Goal: Information Seeking & Learning: Learn about a topic

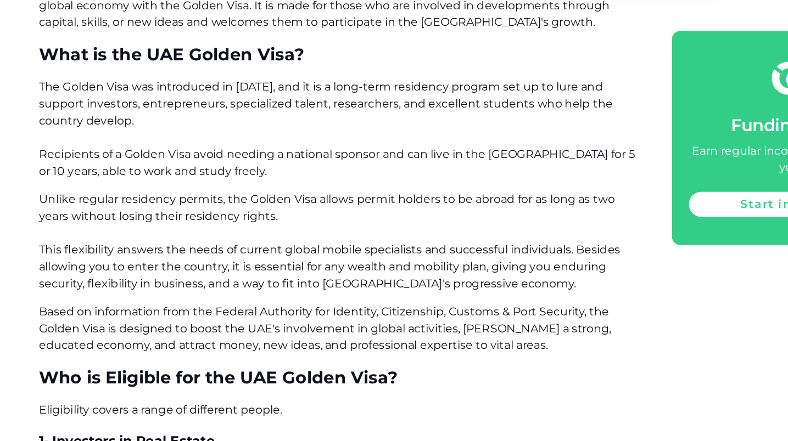
scroll to position [588, 0]
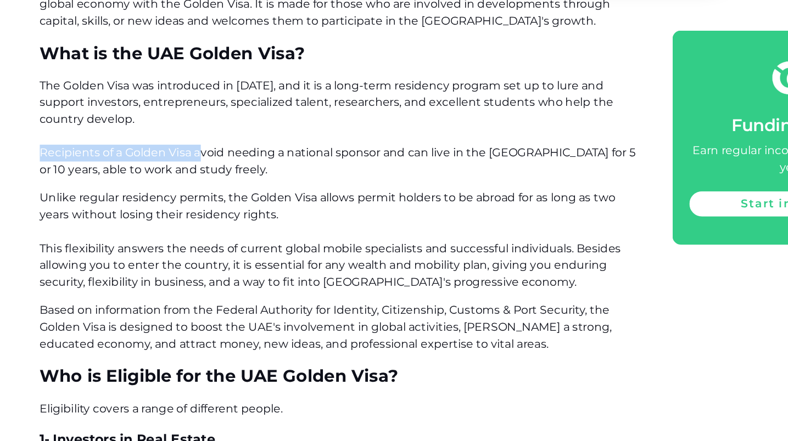
drag, startPoint x: 31, startPoint y: 126, endPoint x: 157, endPoint y: 125, distance: 125.7
click at [157, 158] on span "The Golden Visa was introduced in [DATE], and it is a long-term residency progr…" at bounding box center [287, 196] width 466 height 76
click at [150, 157] on p "The Golden Visa was introduced in [DATE], and it is a long-term residency progr…" at bounding box center [288, 196] width 469 height 79
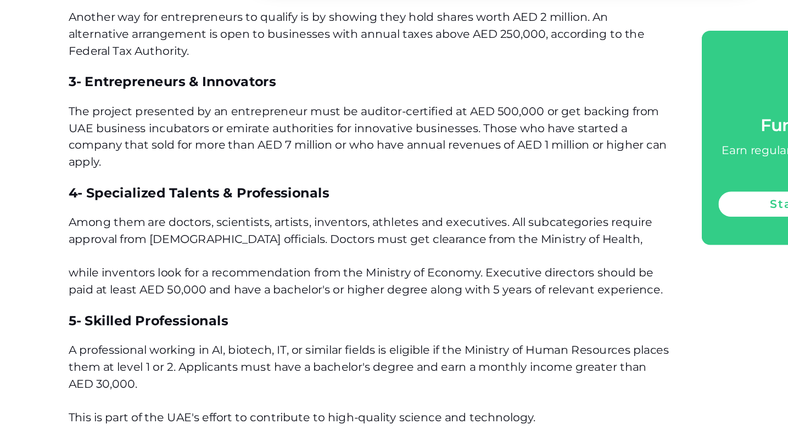
scroll to position [1096, 0]
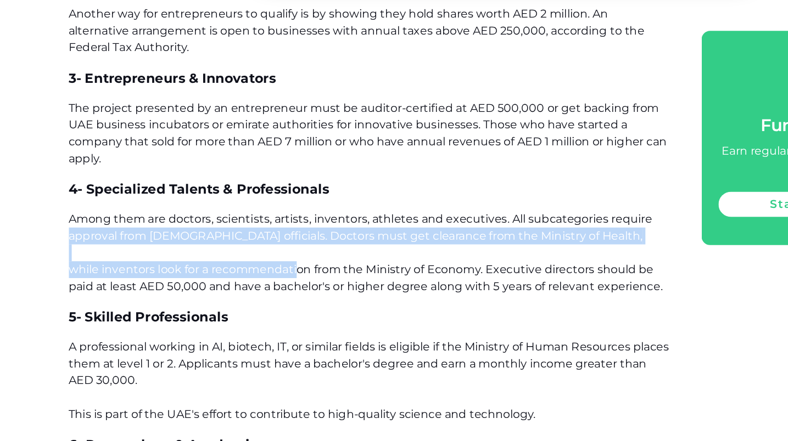
drag, startPoint x: 49, startPoint y: 189, endPoint x: 231, endPoint y: 217, distance: 184.4
click at [231, 262] on span "Among them are doctors, scientists, artists, inventors, athletes and executives…" at bounding box center [286, 293] width 464 height 63
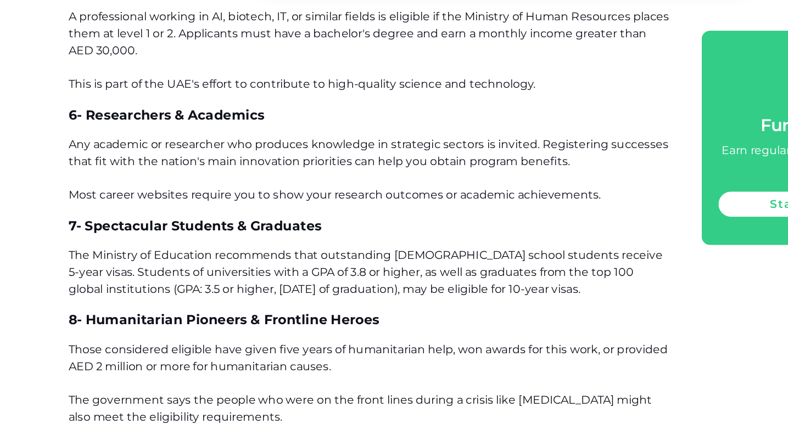
scroll to position [1400, 0]
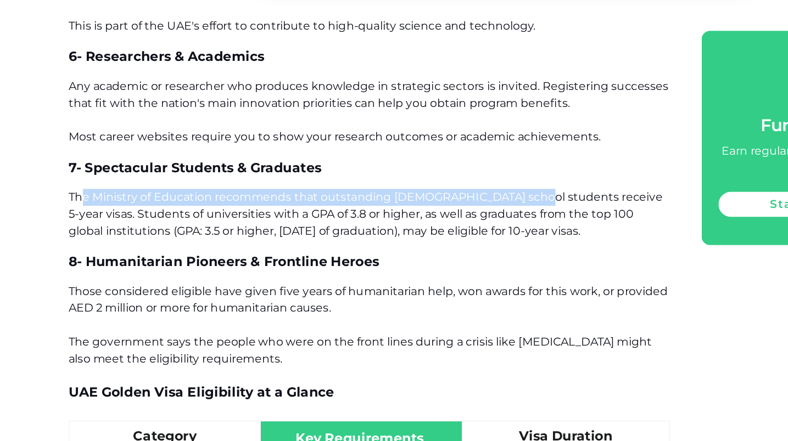
drag, startPoint x: 63, startPoint y: 163, endPoint x: 412, endPoint y: 159, distance: 349.8
click at [412, 245] on span "The Ministry of Education recommends that outstanding [DEMOGRAPHIC_DATA] school…" at bounding box center [286, 263] width 464 height 37
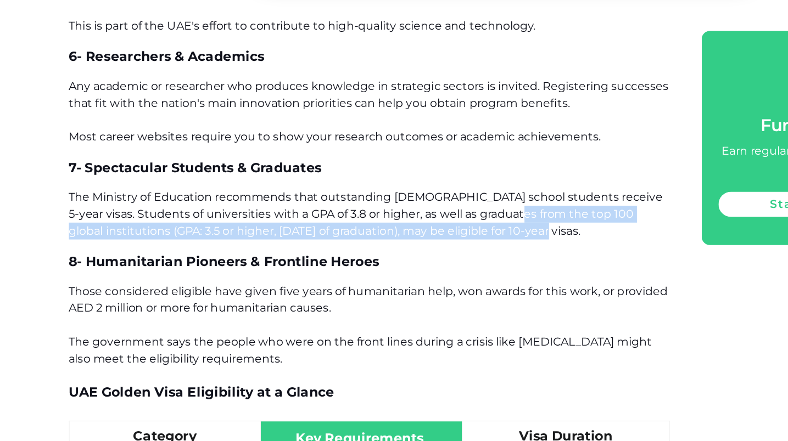
drag, startPoint x: 426, startPoint y: 174, endPoint x: 474, endPoint y: 183, distance: 49.1
click at [474, 244] on p "The Ministry of Education recommends that outstanding [DEMOGRAPHIC_DATA] school…" at bounding box center [288, 264] width 469 height 40
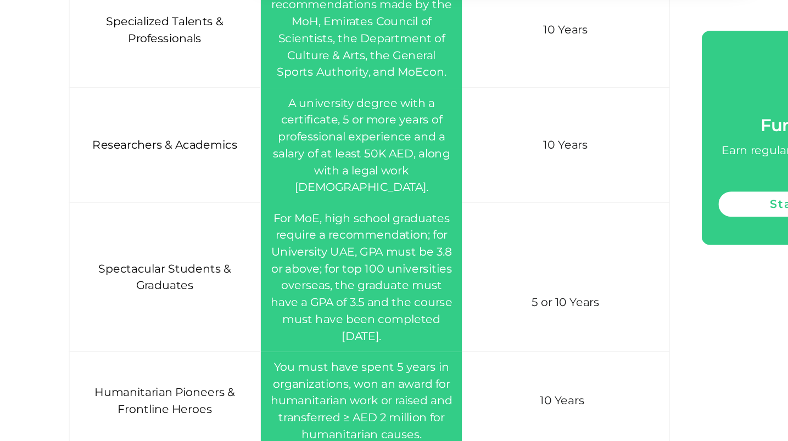
scroll to position [2180, 0]
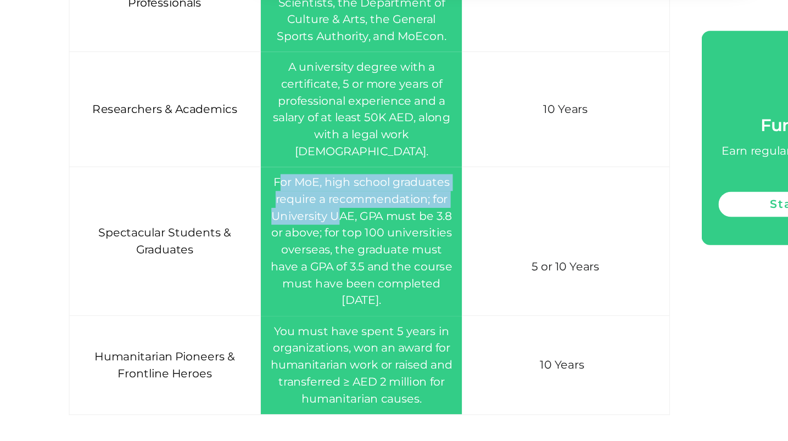
drag, startPoint x: 223, startPoint y: 121, endPoint x: 268, endPoint y: 153, distance: 55.1
click at [268, 234] on span "For MoE, high school graduates require a recommendation; for University UAE, GP…" at bounding box center [282, 285] width 142 height 103
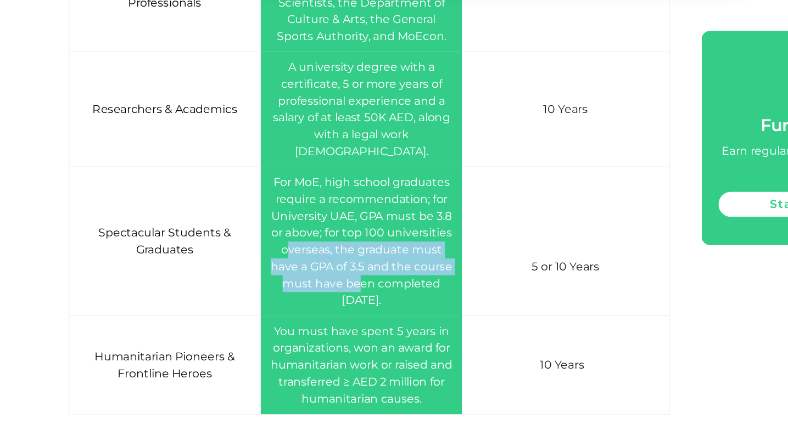
drag, startPoint x: 231, startPoint y: 171, endPoint x: 287, endPoint y: 204, distance: 65.4
click at [287, 234] on span "For MoE, high school graduates require a recommendation; for University UAE, GP…" at bounding box center [282, 285] width 142 height 103
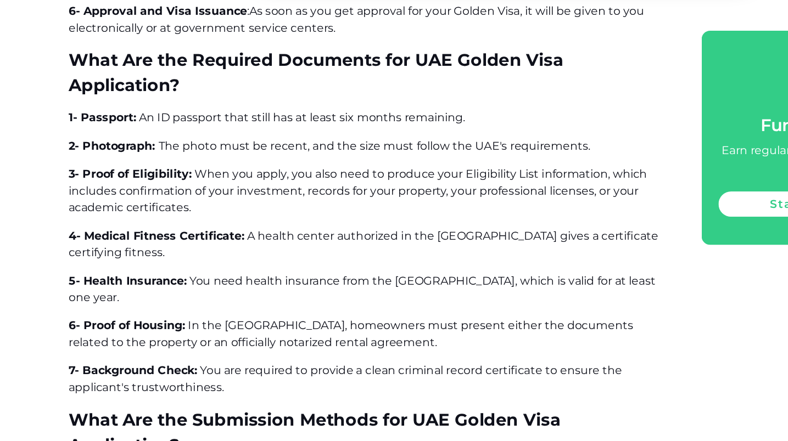
scroll to position [3369, 0]
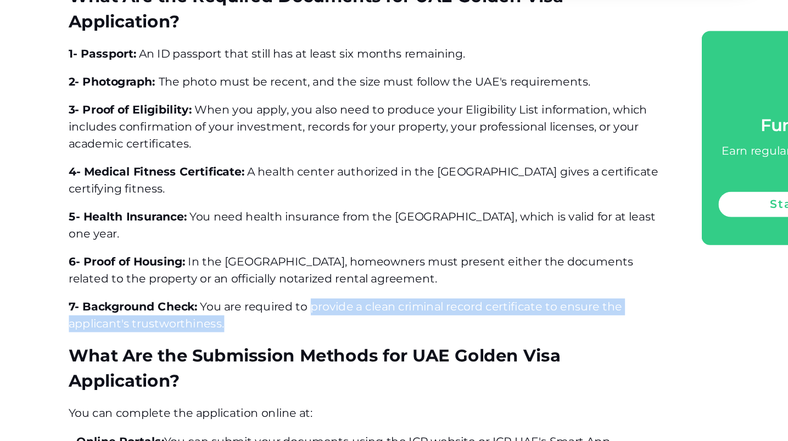
drag, startPoint x: 246, startPoint y: 183, endPoint x: 250, endPoint y: 192, distance: 10.1
click at [250, 330] on p "7- Background Check: You are required to provide a clean criminal record certif…" at bounding box center [288, 343] width 469 height 26
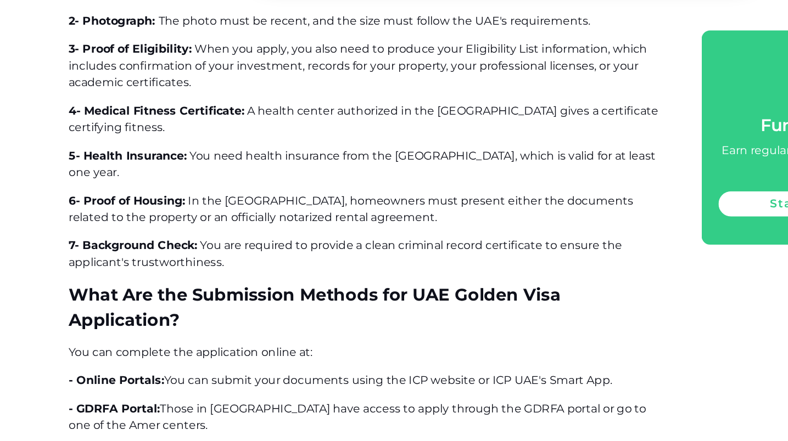
scroll to position [3514, 0]
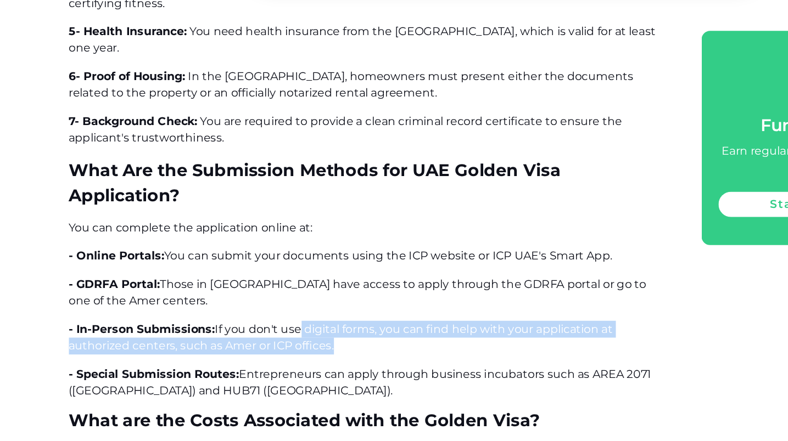
drag, startPoint x: 235, startPoint y: 194, endPoint x: 264, endPoint y: 210, distance: 32.7
click at [264, 347] on p "- In-Person Submissions: If you don't use digital forms, you can find help with…" at bounding box center [288, 360] width 469 height 26
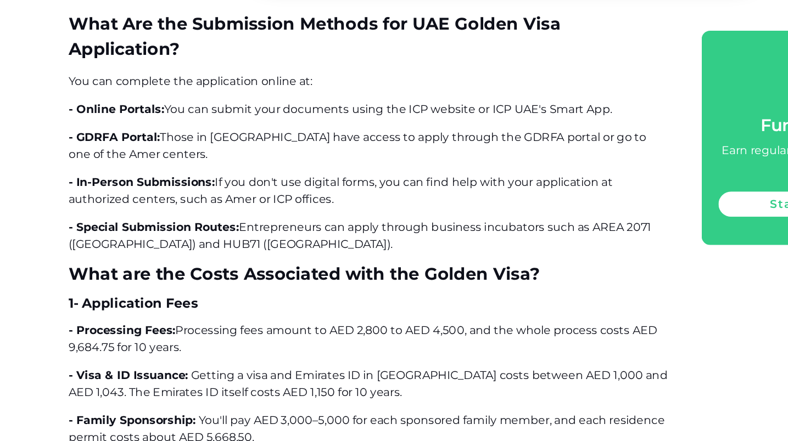
scroll to position [3629, 0]
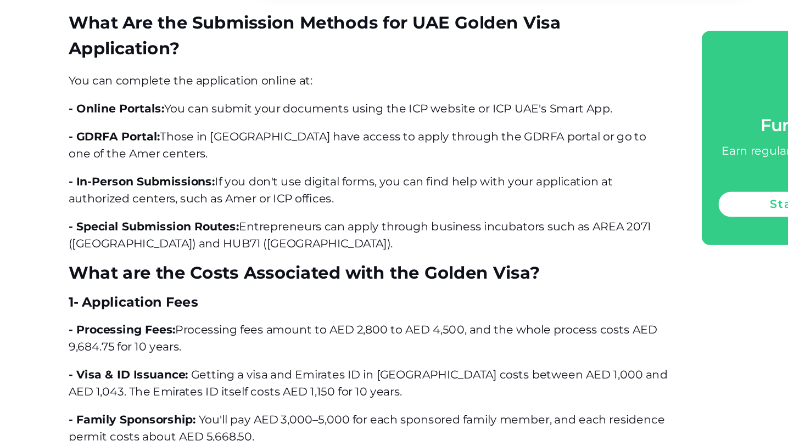
drag, startPoint x: 250, startPoint y: 198, endPoint x: 311, endPoint y: 204, distance: 61.2
click at [312, 348] on p "- Processing Fees : Processing fees amount to AED 2,800 to AED 4,500, and the w…" at bounding box center [288, 361] width 469 height 26
click at [311, 348] on p "- Processing Fees : Processing fees amount to AED 2,800 to AED 4,500, and the w…" at bounding box center [288, 361] width 469 height 26
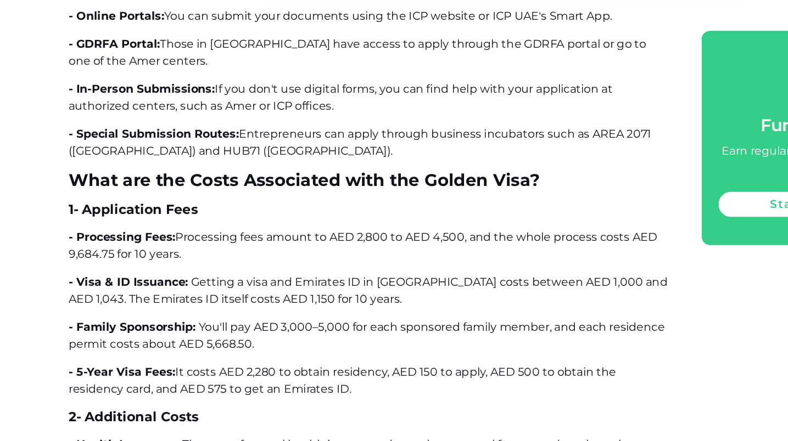
scroll to position [3780, 0]
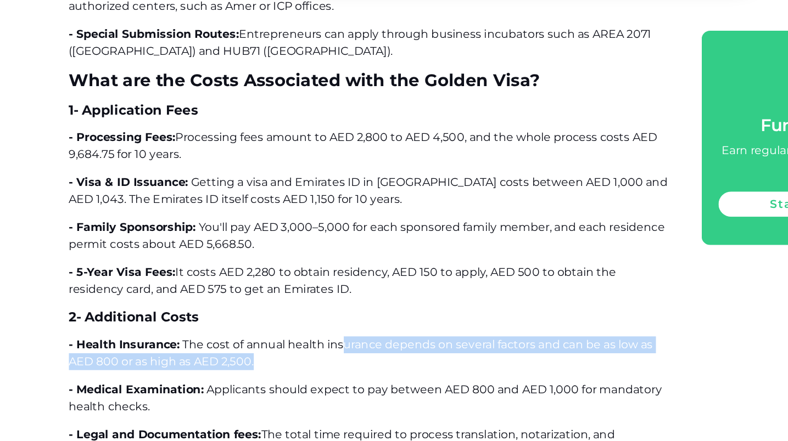
drag, startPoint x: 266, startPoint y: 208, endPoint x: 271, endPoint y: 221, distance: 13.9
click at [271, 360] on p "- Health Insurance: The cost of annual health insurance depends on several fact…" at bounding box center [288, 373] width 469 height 26
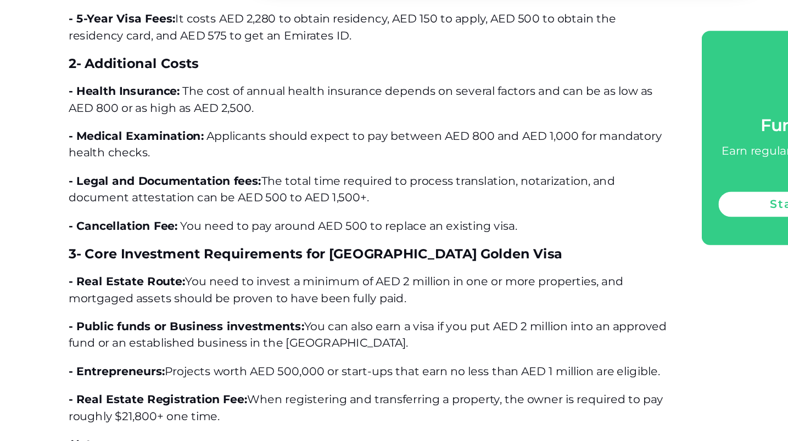
scroll to position [3978, 0]
